Goal: Transaction & Acquisition: Purchase product/service

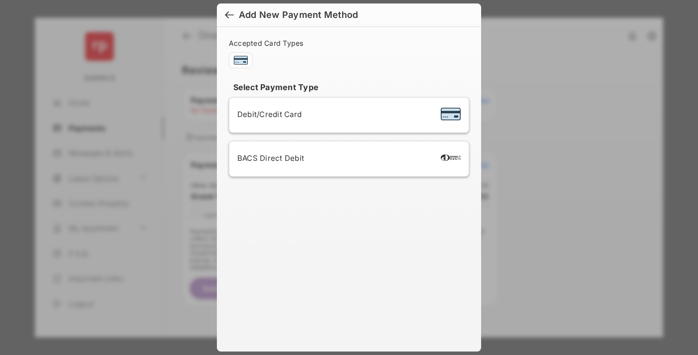
click at [347, 159] on div "BACS Direct Debit" at bounding box center [348, 159] width 223 height 19
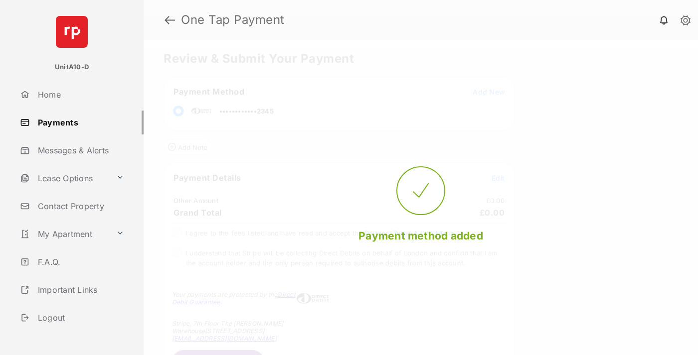
click at [498, 178] on span "Edit" at bounding box center [498, 178] width 13 height 8
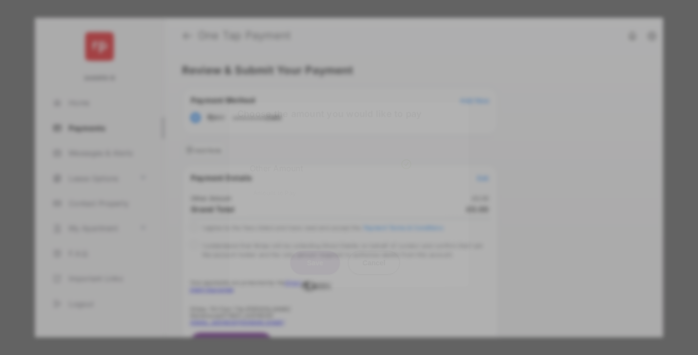
click at [330, 166] on div "Other Amount" at bounding box center [331, 168] width 162 height 17
type input "***"
click at [315, 252] on button "Save" at bounding box center [315, 263] width 50 height 24
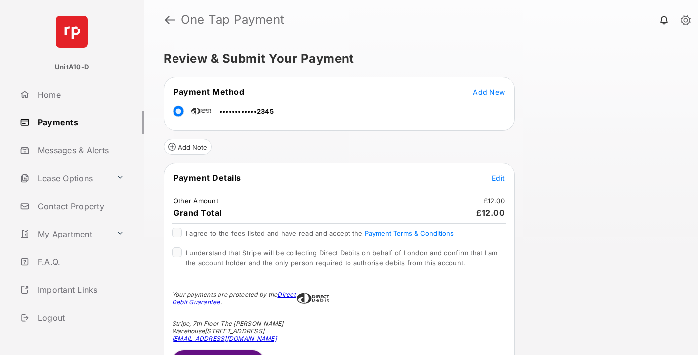
click at [498, 178] on span "Edit" at bounding box center [498, 178] width 13 height 8
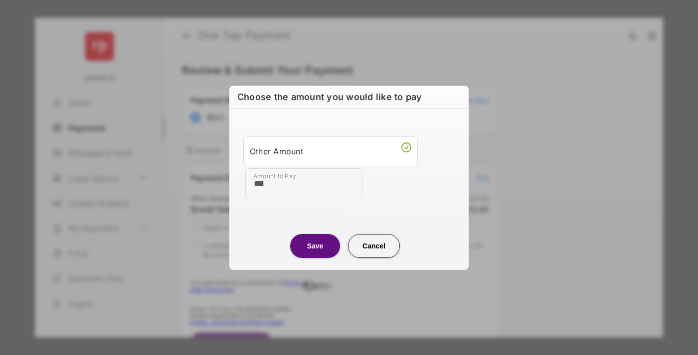
click at [315, 246] on button "Save" at bounding box center [315, 246] width 50 height 24
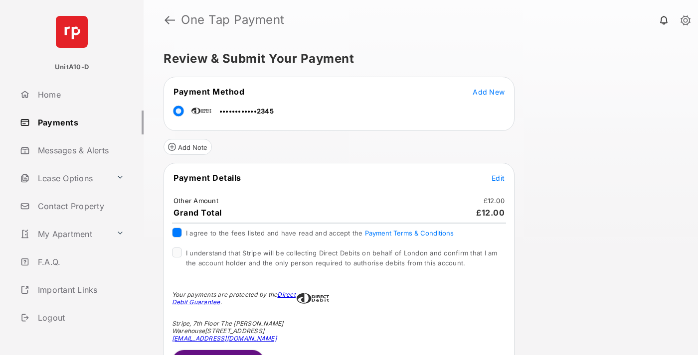
click at [217, 352] on button "Submit Payment" at bounding box center [218, 362] width 92 height 24
